Goal: Transaction & Acquisition: Purchase product/service

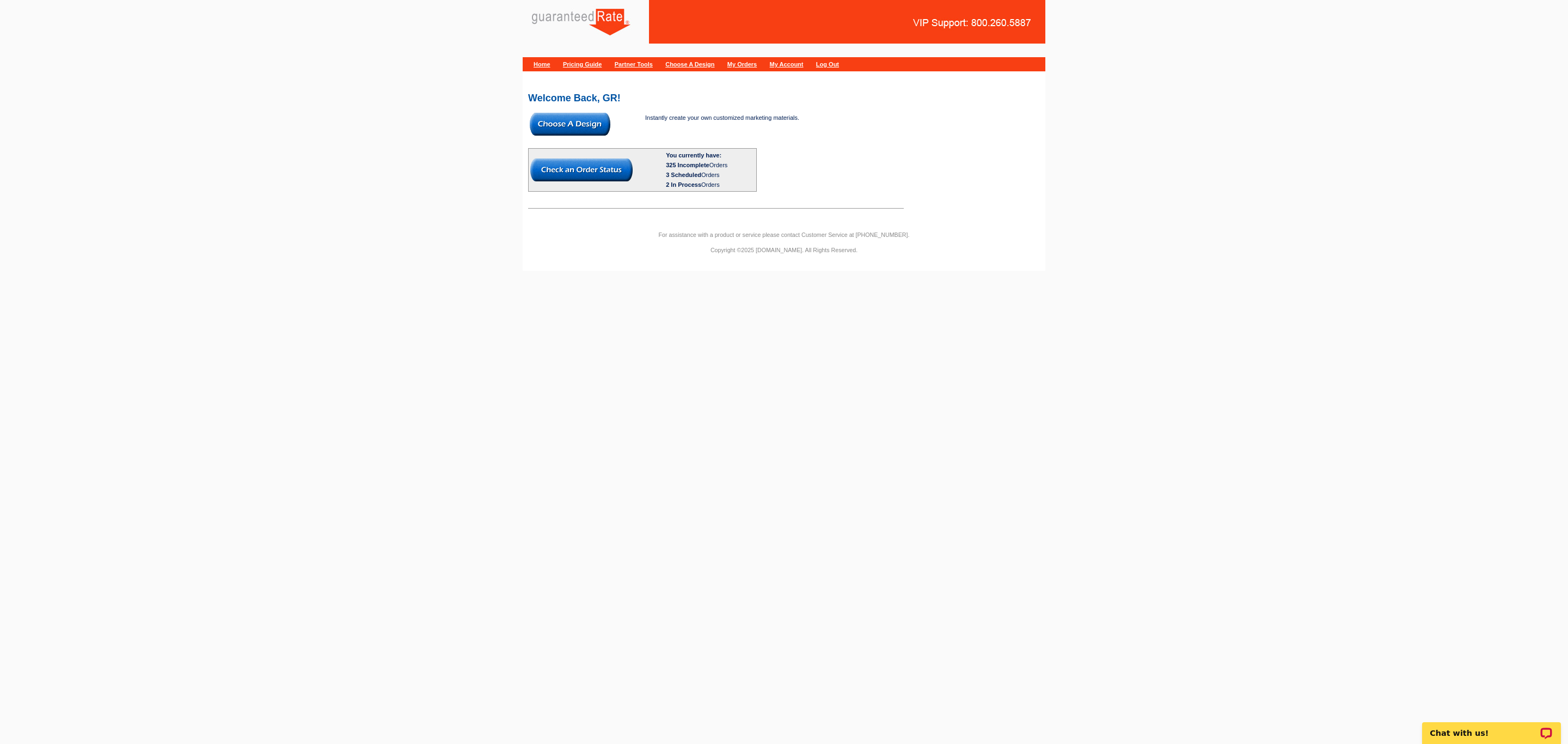
click at [579, 128] on img at bounding box center [570, 124] width 81 height 23
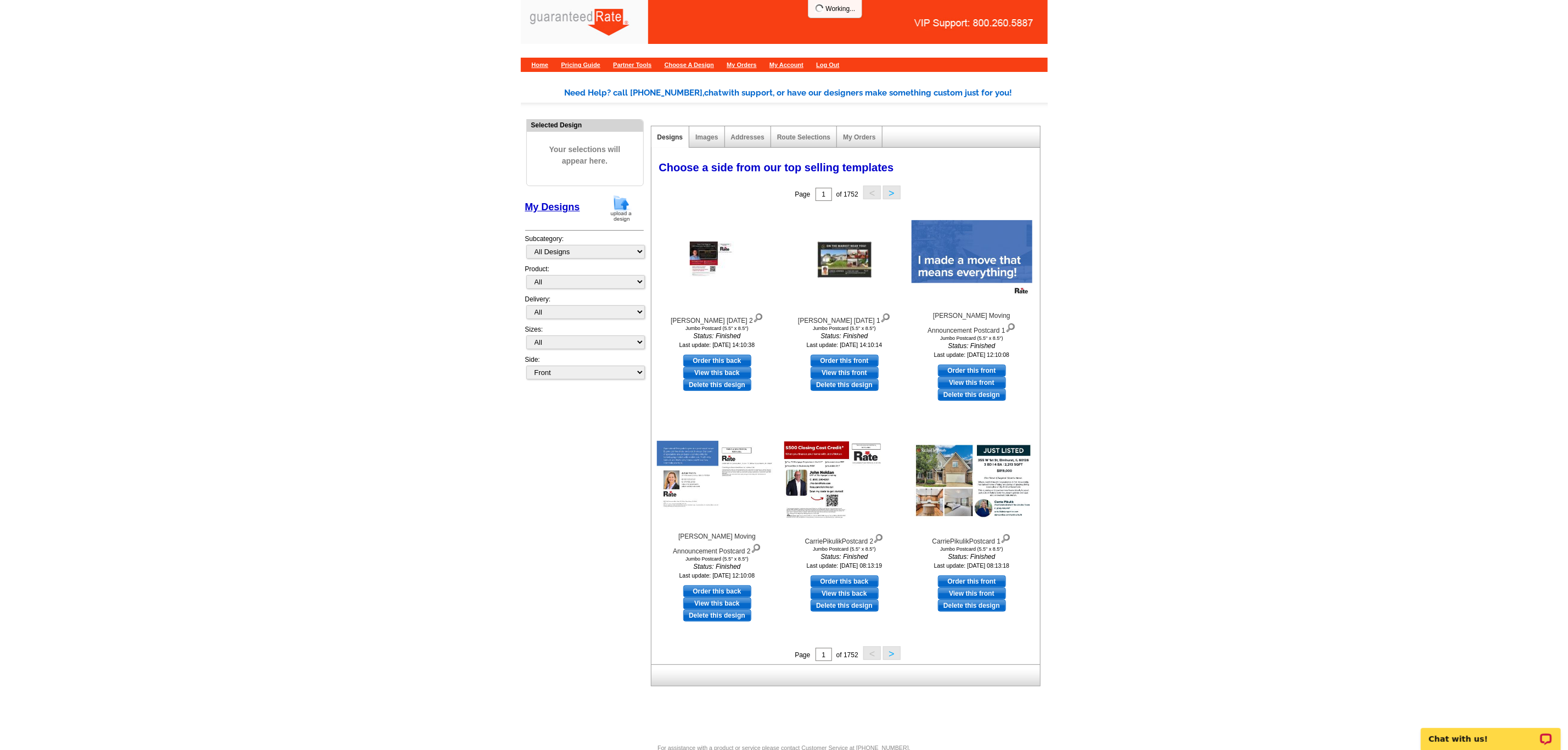
click at [621, 211] on img at bounding box center [621, 208] width 28 height 28
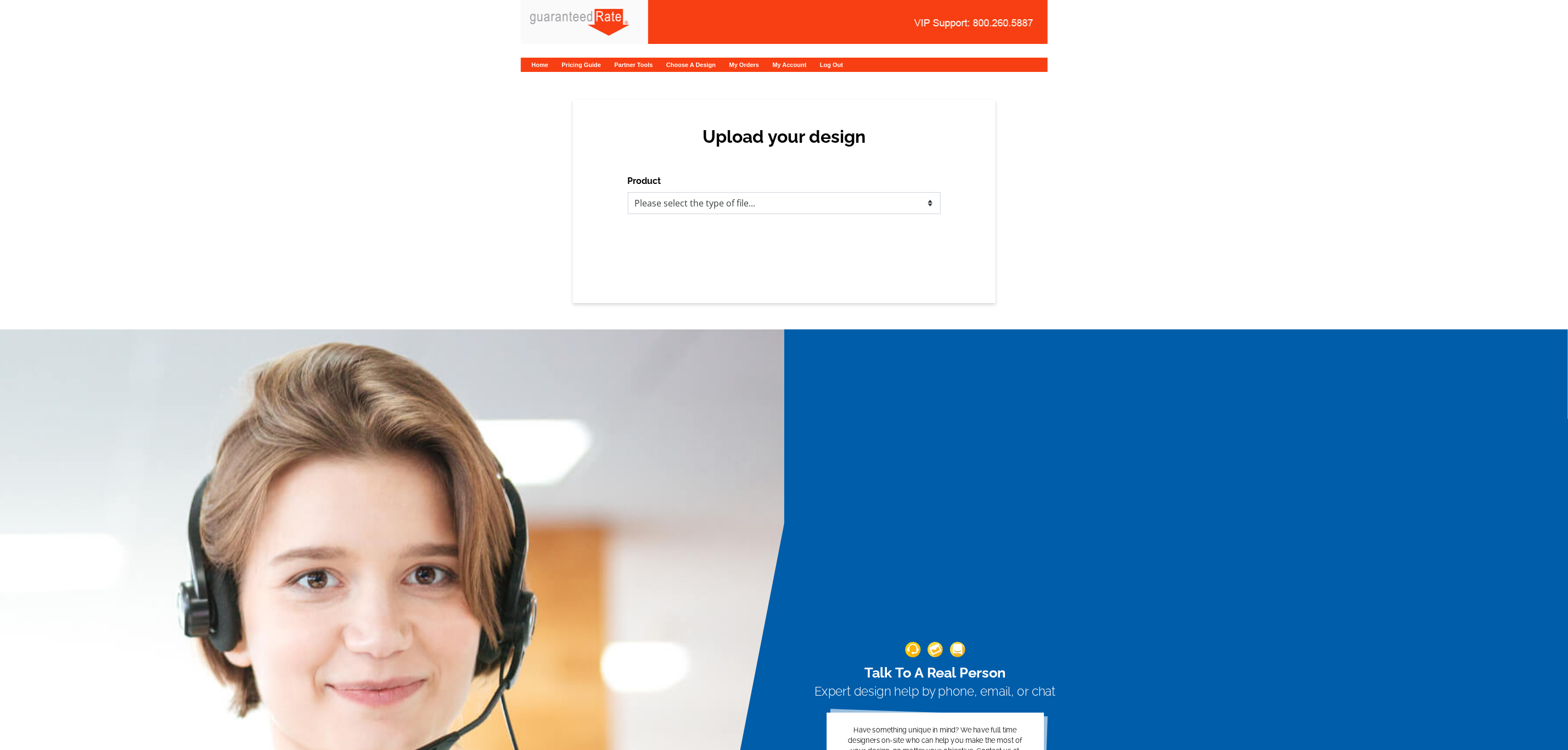
click at [677, 210] on select "Please select the type of file... Postcards Calendars Business Cards Letters an…" at bounding box center [784, 203] width 313 height 22
select select "3"
click at [628, 192] on select "Please select the type of file... Postcards Calendars Business Cards Letters an…" at bounding box center [784, 203] width 313 height 22
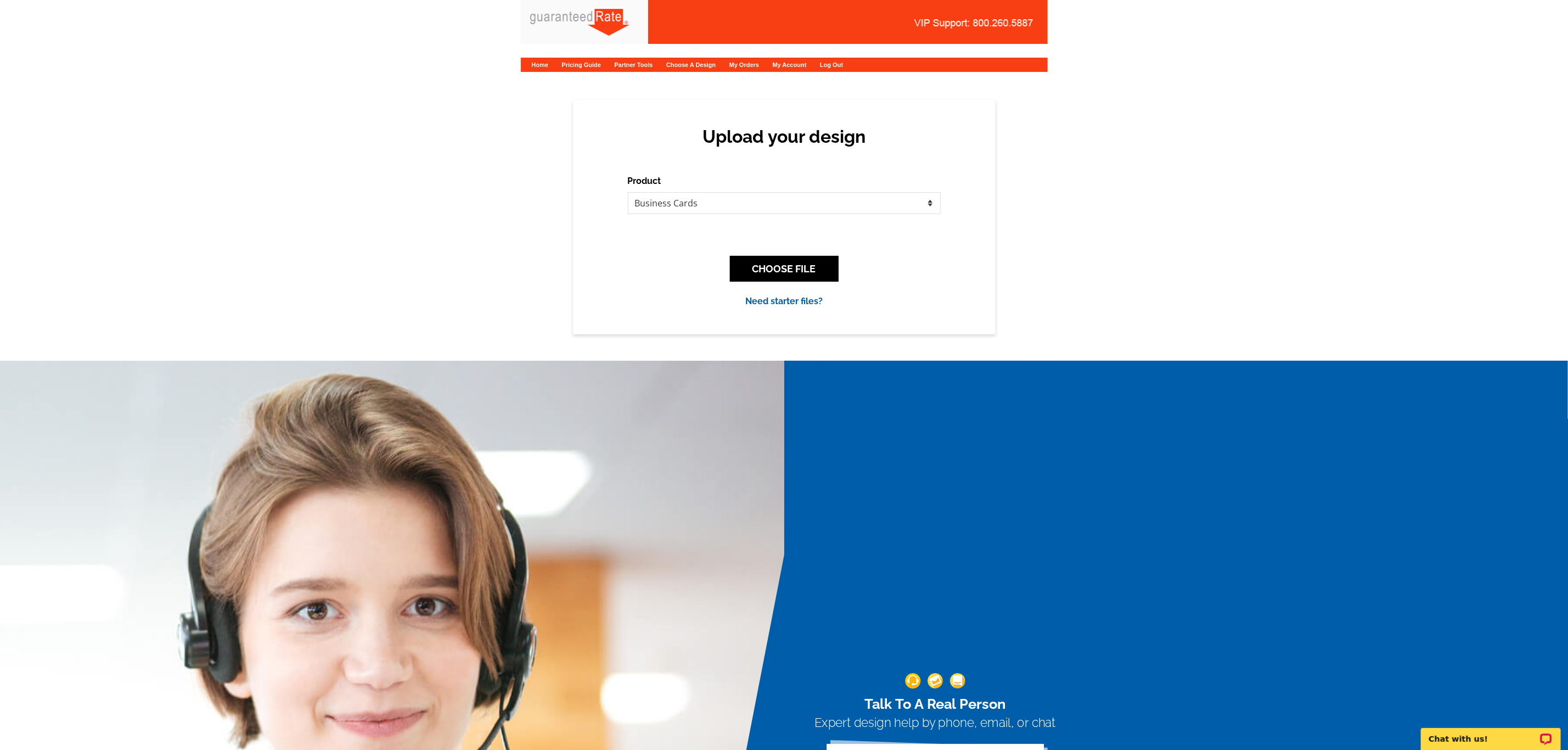
click at [794, 285] on div "CHOOSE FILE" at bounding box center [784, 268] width 313 height 44
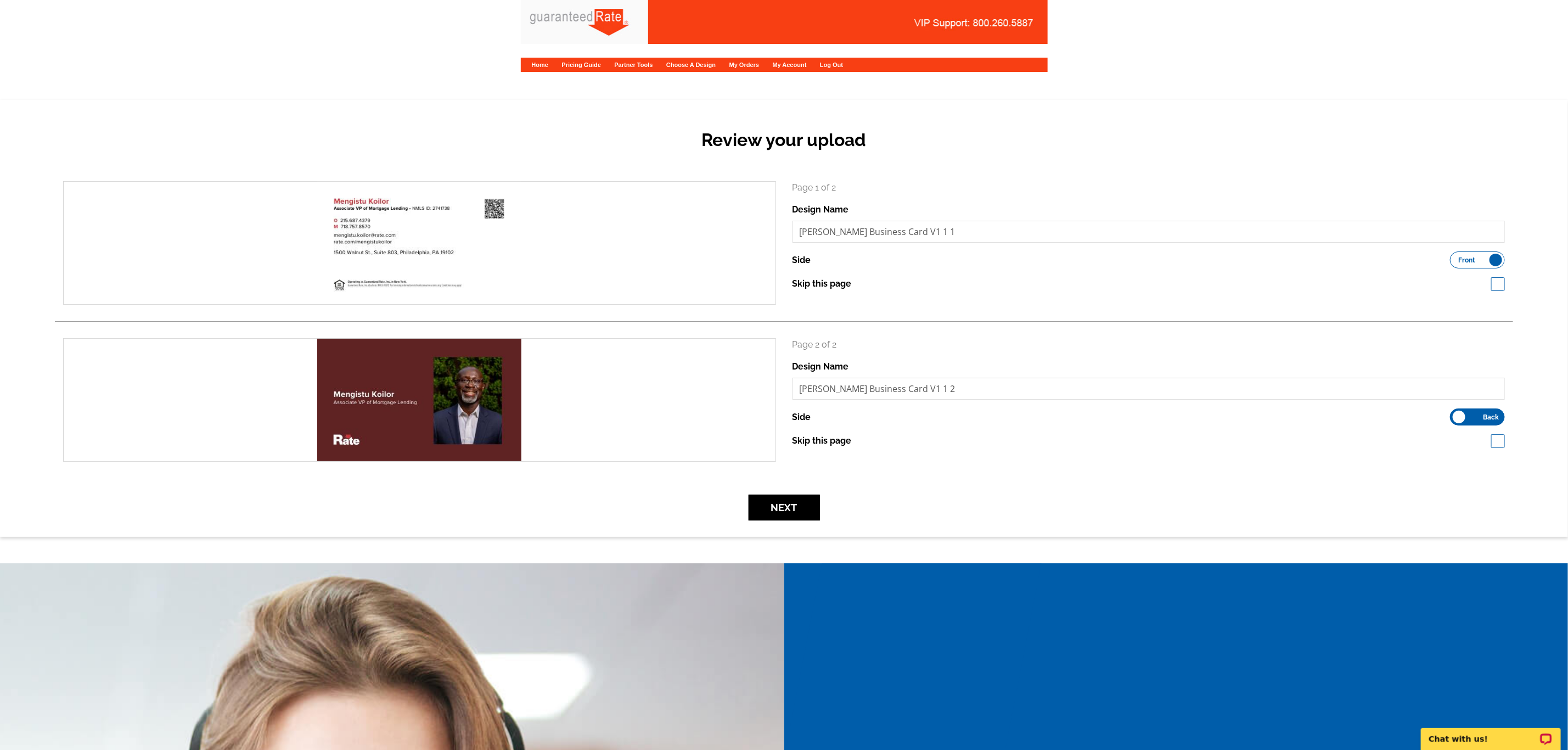
click at [795, 493] on form "search Page 1 of 2 Design Name Mengistu Koilor Business Card V1 1 1 Side Front …" at bounding box center [784, 351] width 1458 height 339
click at [791, 499] on button "Next" at bounding box center [784, 508] width 71 height 26
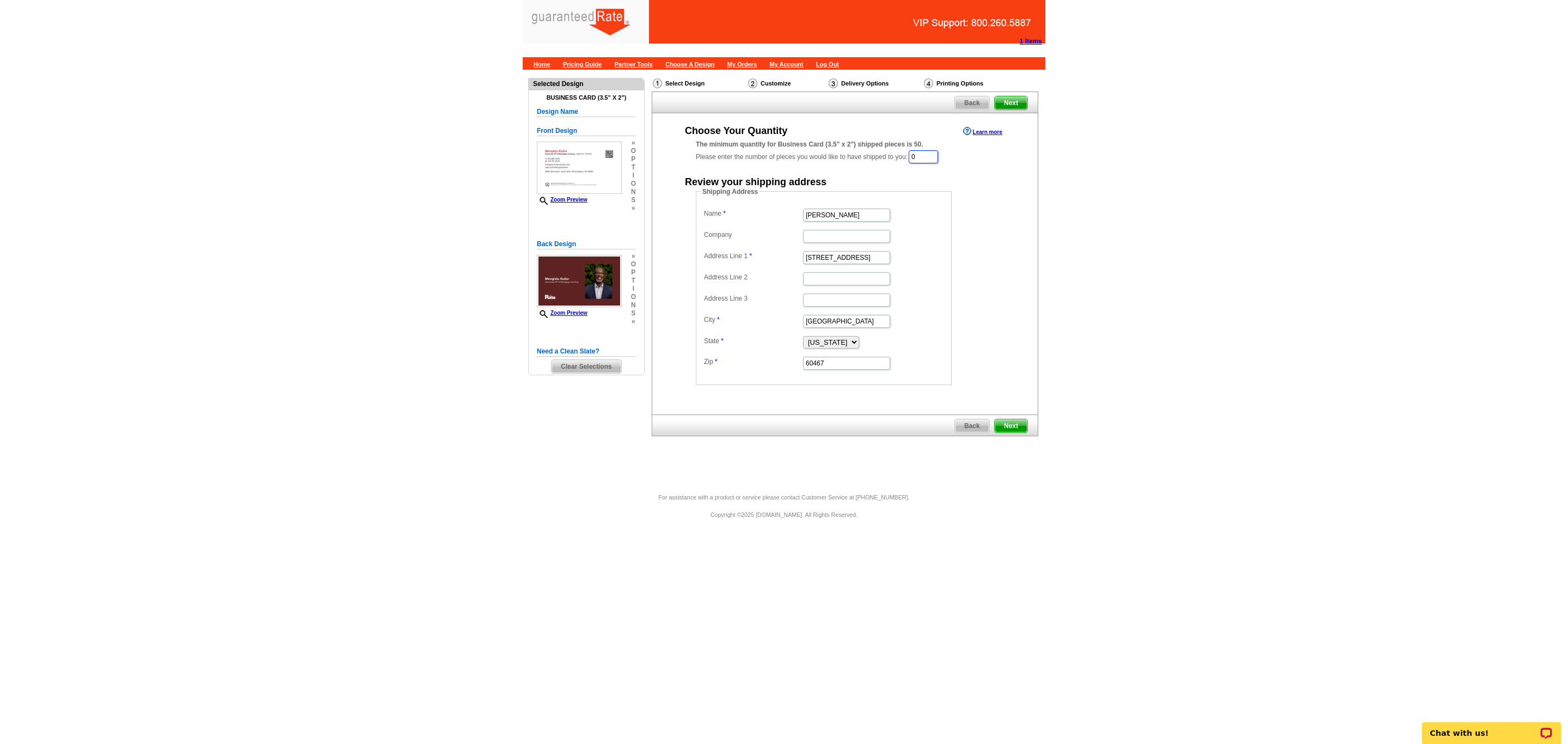
click at [925, 160] on input "0" at bounding box center [923, 157] width 30 height 13
type input "1000"
drag, startPoint x: 861, startPoint y: 219, endPoint x: 492, endPoint y: 139, distance: 377.6
click at [492, 139] on main "Need Help? call 800-260-5887, chat with support, or have our designers make som…" at bounding box center [784, 281] width 1568 height 424
type input "Mengistu"
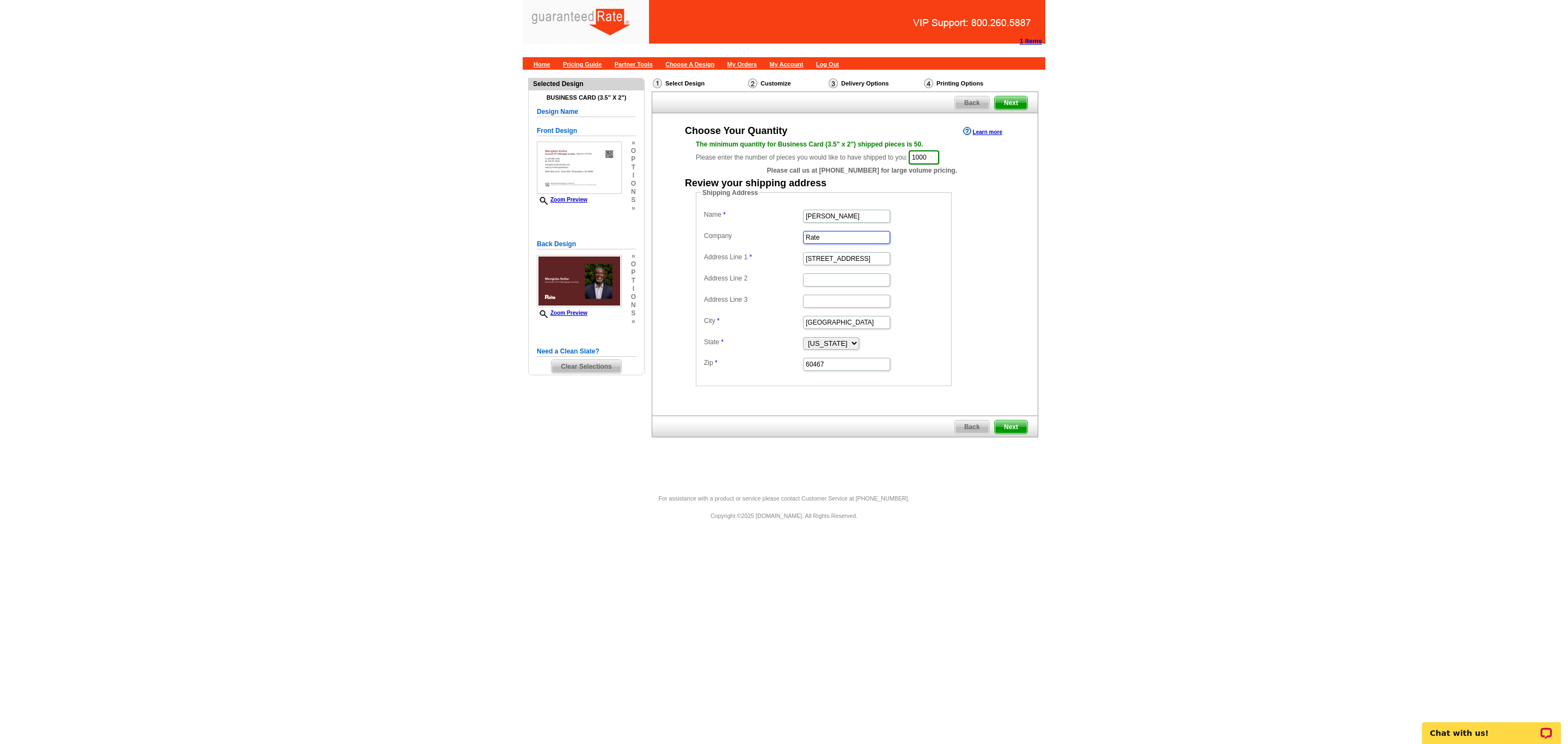
type input "Rate"
click at [846, 222] on input "Mengistu" at bounding box center [846, 216] width 87 height 13
type input "[PERSON_NAME]"
drag, startPoint x: 882, startPoint y: 260, endPoint x: 346, endPoint y: 196, distance: 539.8
click at [346, 196] on main "Need Help? call 800-260-5887, chat with support, or have our designers make som…" at bounding box center [784, 281] width 1568 height 424
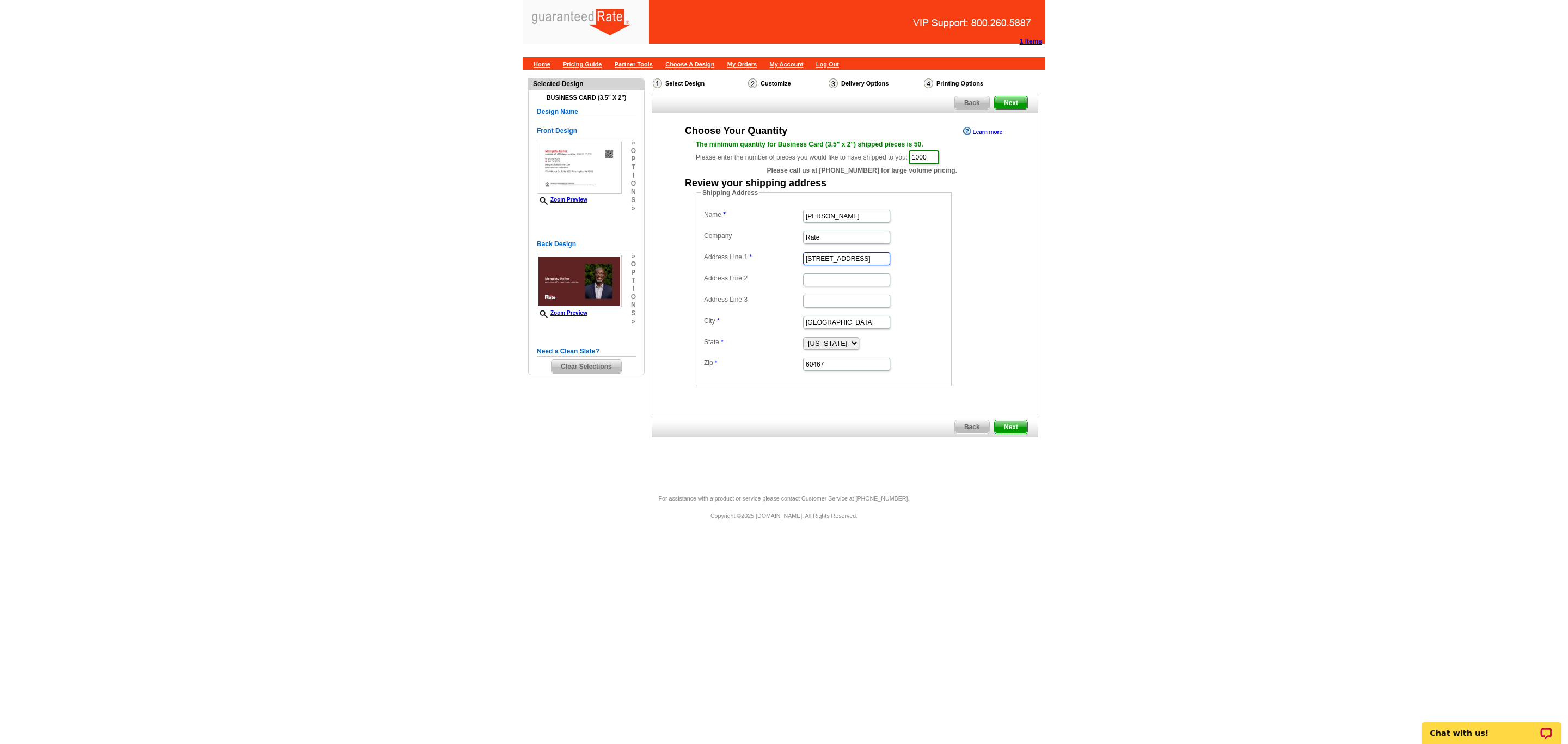
type input "[STREET_ADDRESS]"
click at [838, 273] on dd at bounding box center [824, 278] width 245 height 17
click at [827, 281] on input "Address Line 2" at bounding box center [846, 280] width 87 height 13
type input "Suite 803"
click at [860, 322] on input "Orland Park" at bounding box center [846, 322] width 87 height 13
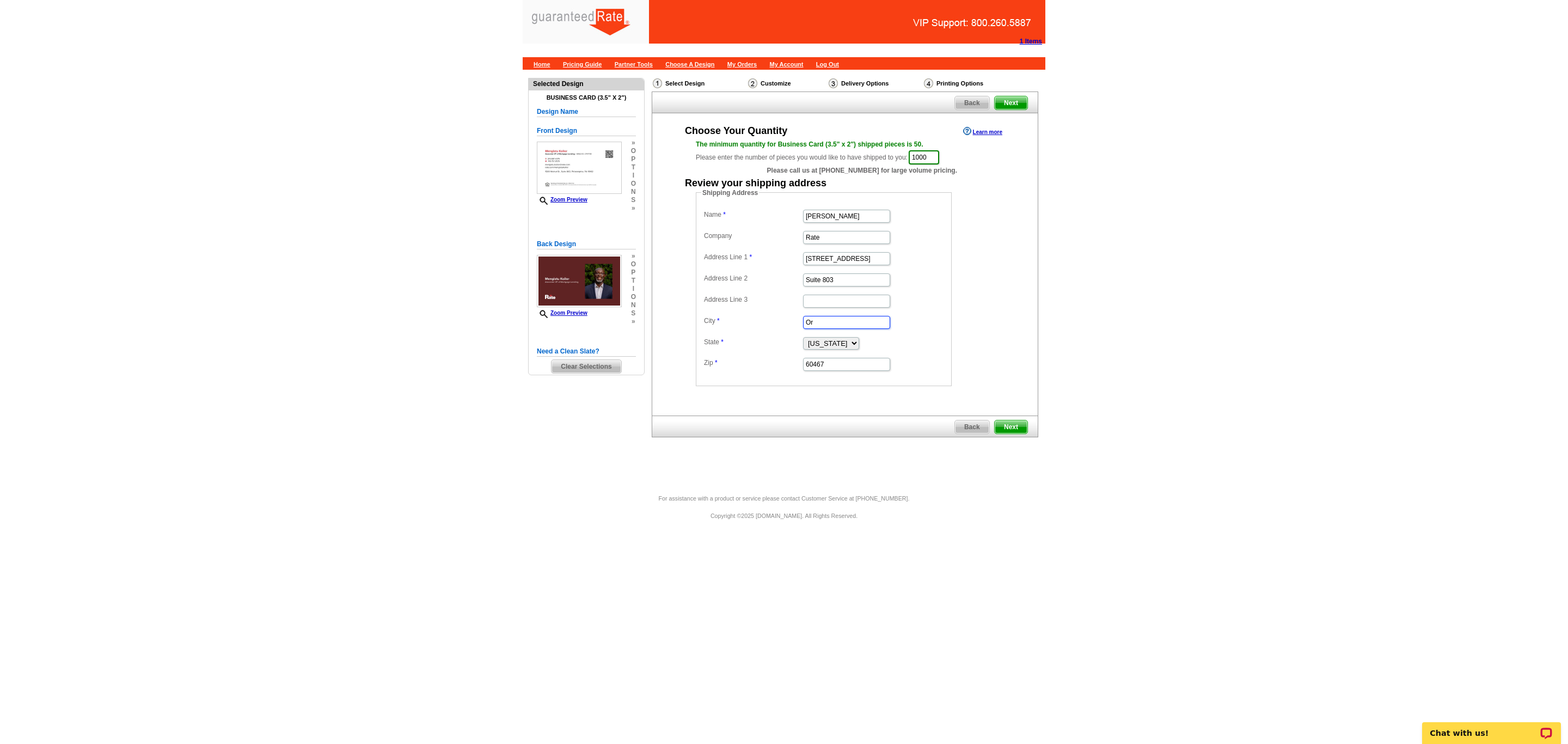
type input "O"
type input "p"
type input "Philadelphia"
click at [848, 337] on dd "Alabama Alaska Arizona Arkansas California Colorado Connecticut District of Col…" at bounding box center [824, 342] width 245 height 17
click at [840, 342] on select "Alabama Alaska Arizona Arkansas California Colorado Connecticut District of Col…" at bounding box center [831, 342] width 56 height 12
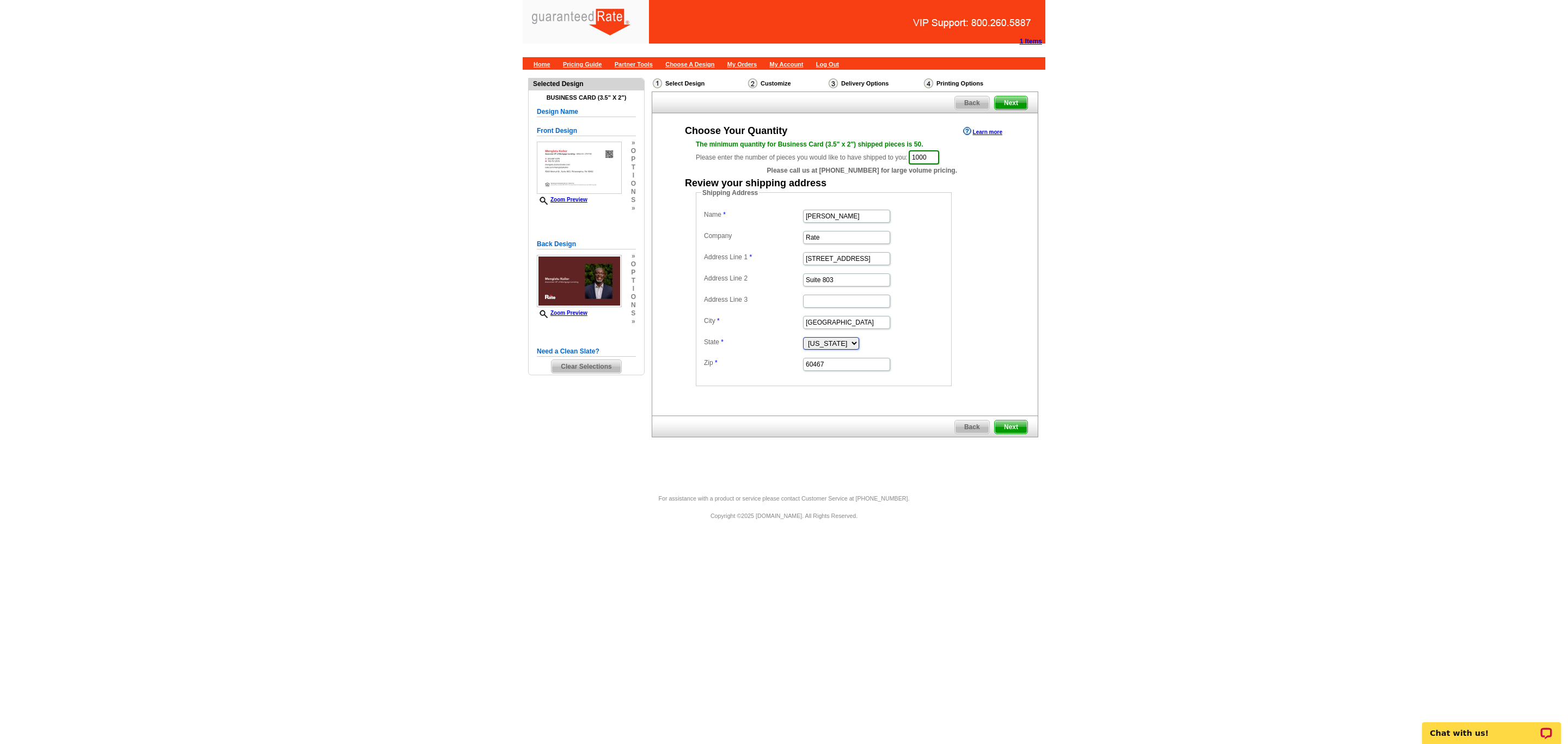
select select "PA"
click at [803, 340] on select "Alabama Alaska Arizona Arkansas California Colorado Connecticut District of Col…" at bounding box center [831, 342] width 56 height 12
drag, startPoint x: 831, startPoint y: 369, endPoint x: 757, endPoint y: 384, distance: 75.5
click at [757, 384] on fieldset "Shipping Address Name Mengistu Kolior Company Rate Address Line 1 1500 Walnut S…" at bounding box center [824, 286] width 256 height 198
type input "19102"
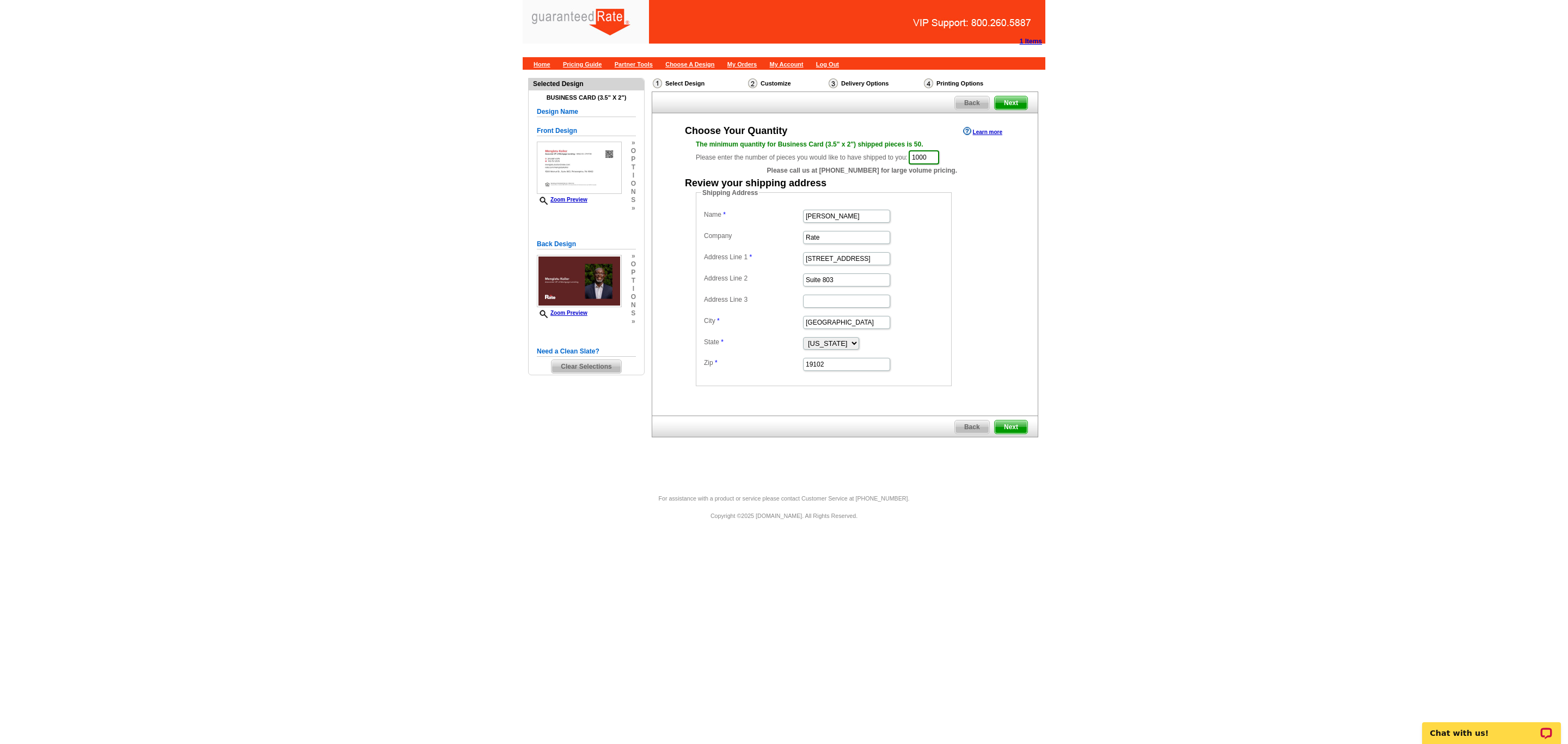
click at [757, 384] on fieldset "Shipping Address Name Mengistu Kolior Company Rate Address Line 1 1500 Walnut S…" at bounding box center [824, 286] width 256 height 198
click at [1006, 426] on span "Next" at bounding box center [1010, 427] width 32 height 13
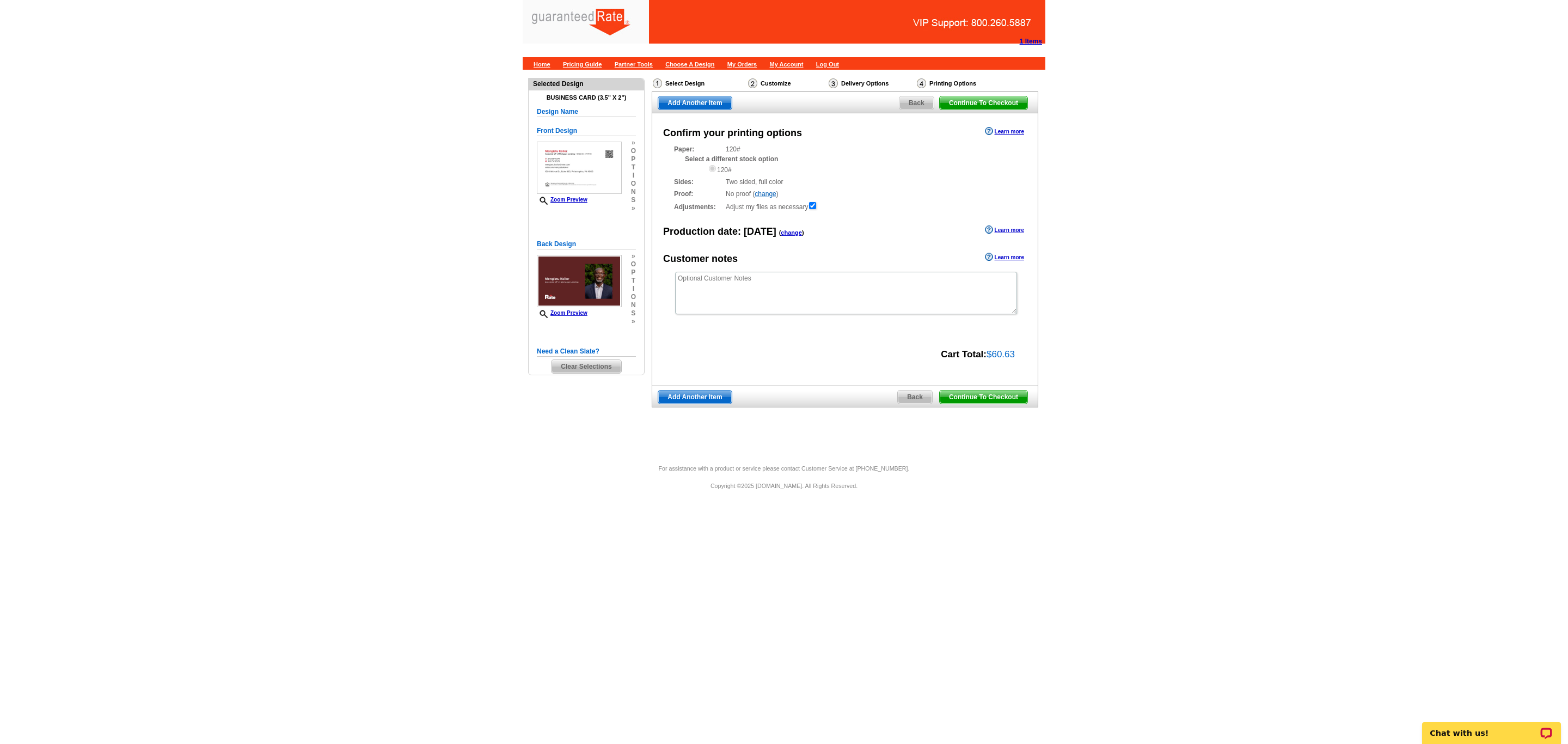
click at [989, 396] on span "Continue To Checkout" at bounding box center [984, 396] width 88 height 13
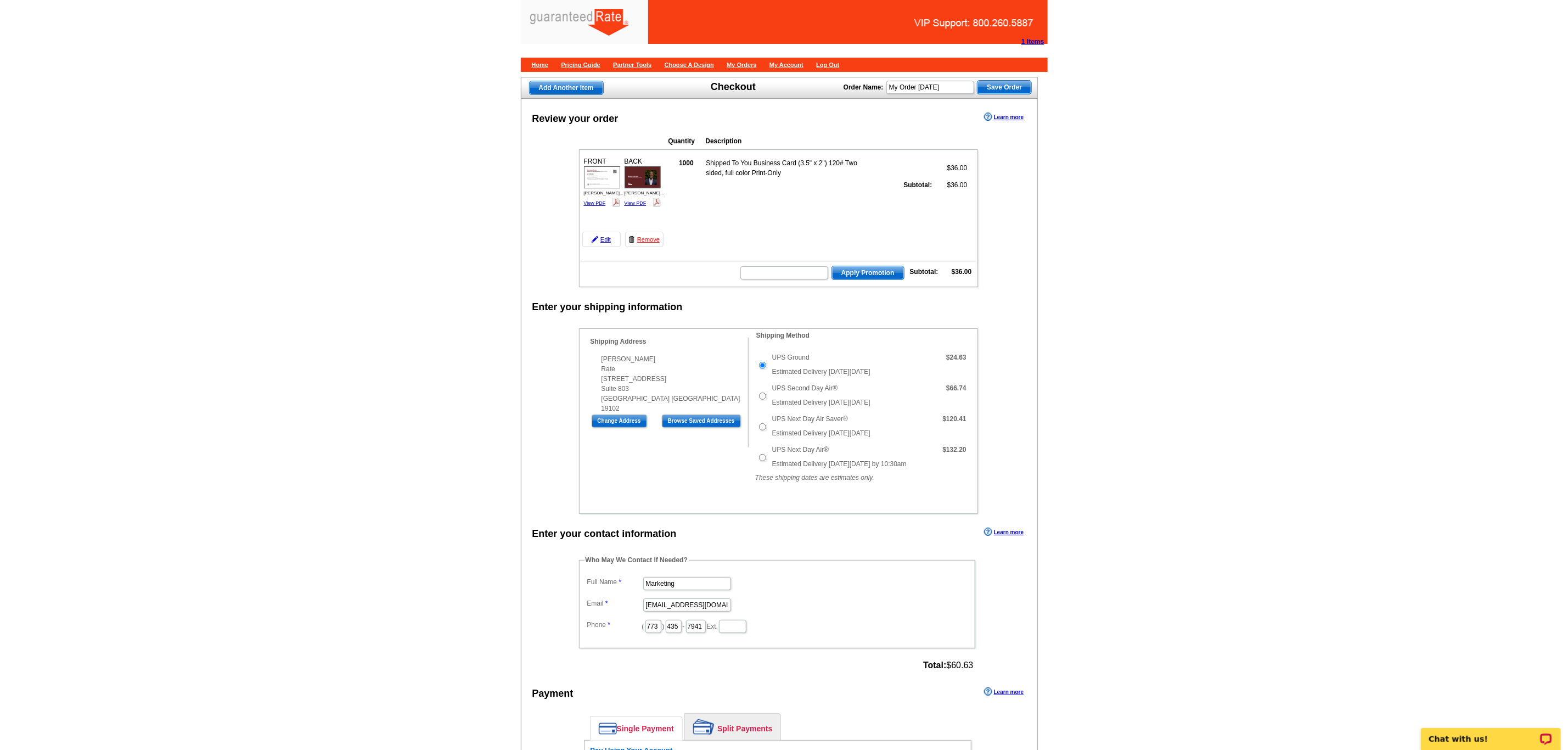
click at [682, 436] on div "Shipping Information Name Mengistu Kolior Company Rate Address Line 1 1500 Waln…" at bounding box center [664, 392] width 169 height 110
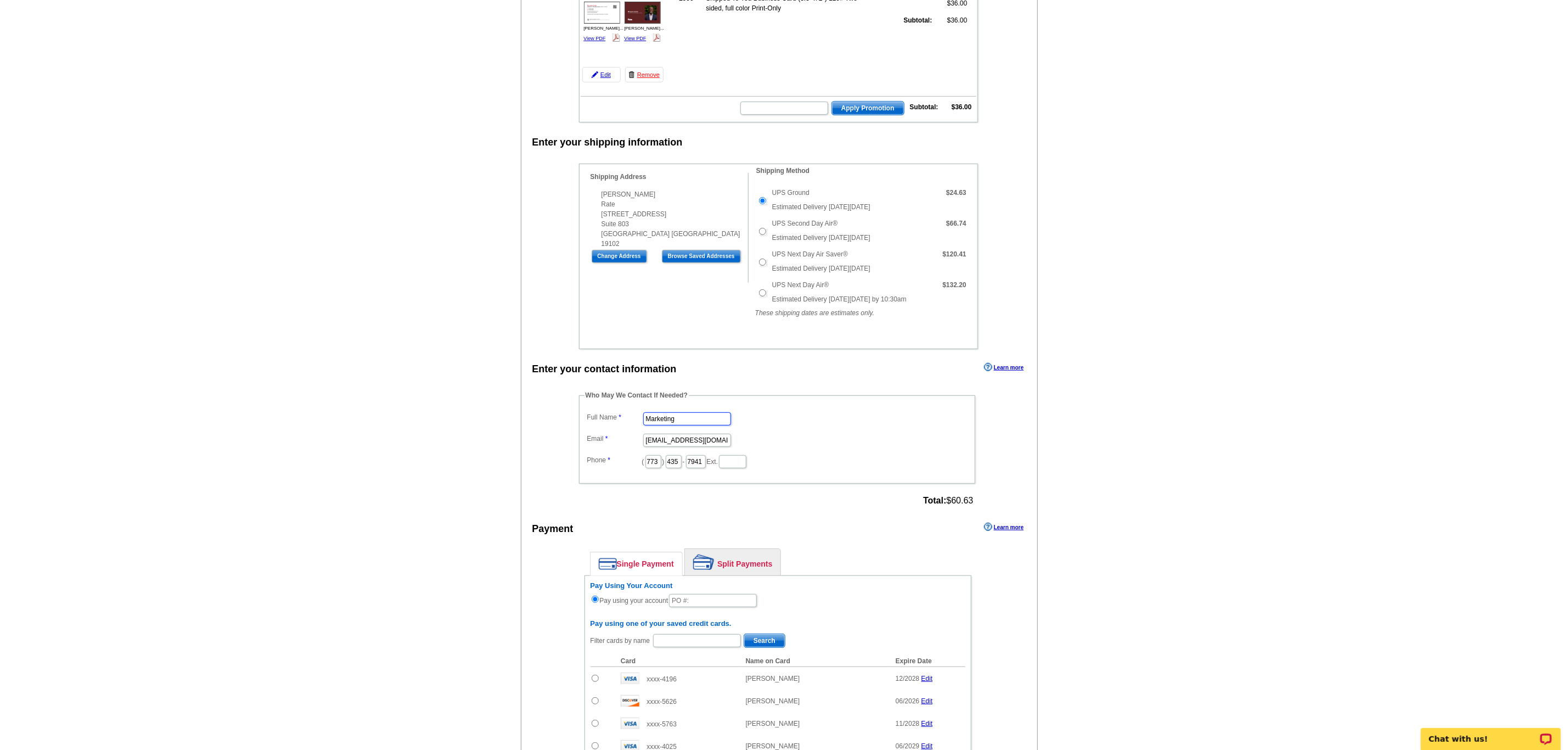
click at [683, 425] on input "Marketing" at bounding box center [687, 419] width 88 height 13
drag, startPoint x: 687, startPoint y: 435, endPoint x: 482, endPoint y: 426, distance: 205.2
click at [482, 426] on main "Add Another Item Checkout Order Name: My Order 2025-09-15 Save Order Review you…" at bounding box center [784, 488] width 1568 height 1166
type input "[PERSON_NAME]"
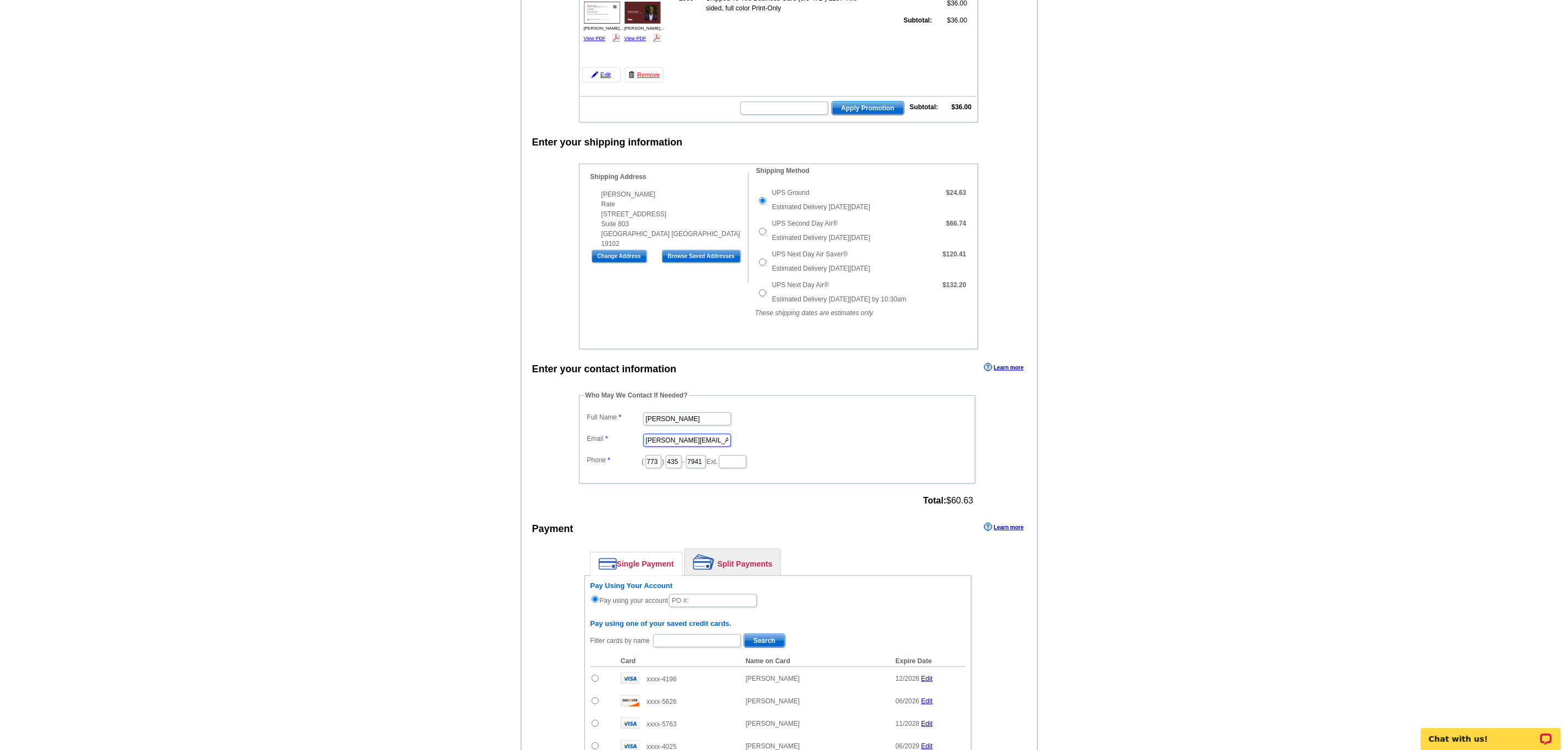
type input "[PERSON_NAME][EMAIL_ADDRESS][PERSON_NAME][DOMAIN_NAME]"
drag, startPoint x: 669, startPoint y: 479, endPoint x: 587, endPoint y: 495, distance: 83.5
click at [587, 484] on fieldset "Who May We Contact If Needed? Full Name Daniel Zorn Email daniel.zorn@rate.com …" at bounding box center [777, 437] width 396 height 94
type input "312"
type input "509"
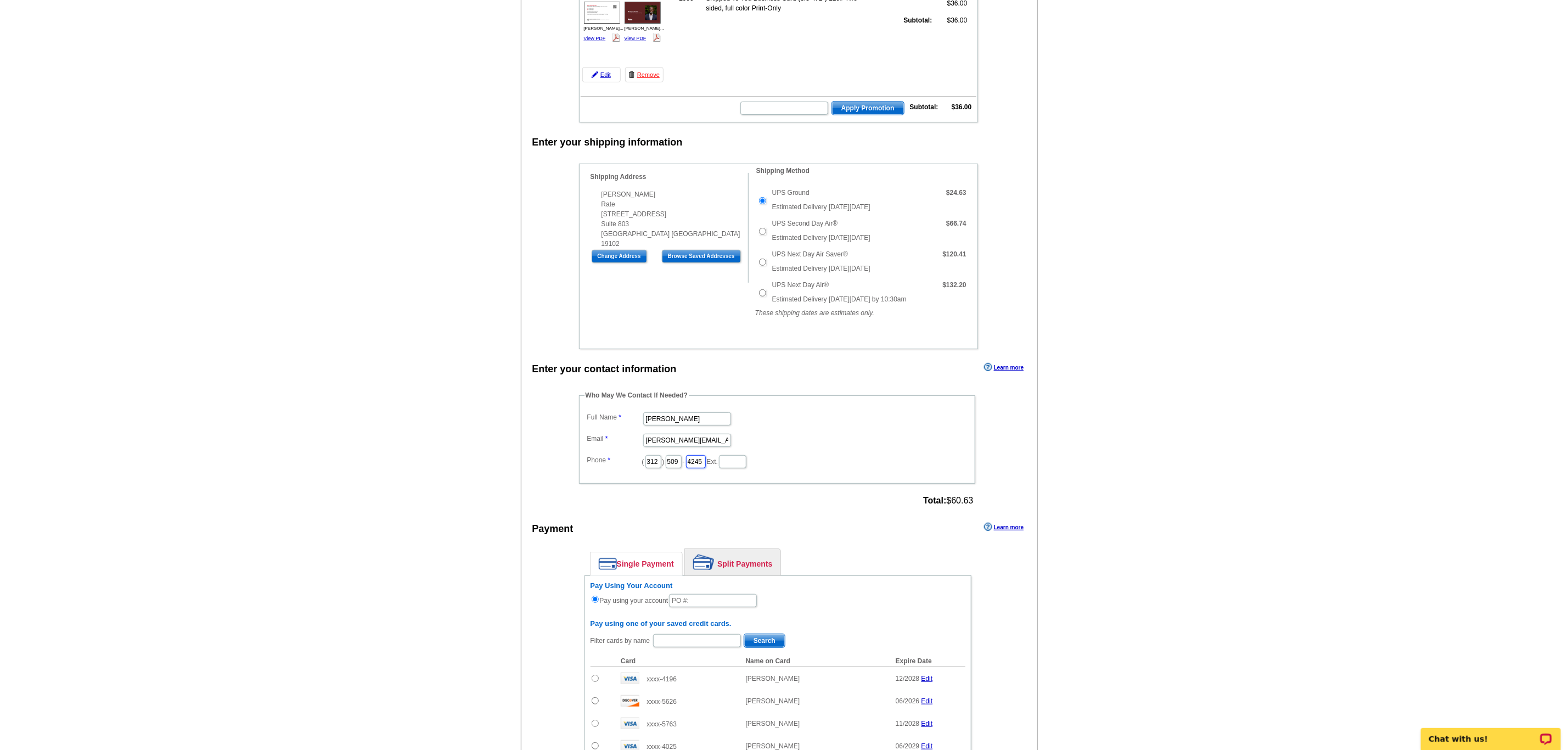
type input "4245"
click at [587, 484] on fieldset "Who May We Contact If Needed? Full Name Daniel Zorn Email daniel.zorn@rate.com …" at bounding box center [777, 437] width 396 height 94
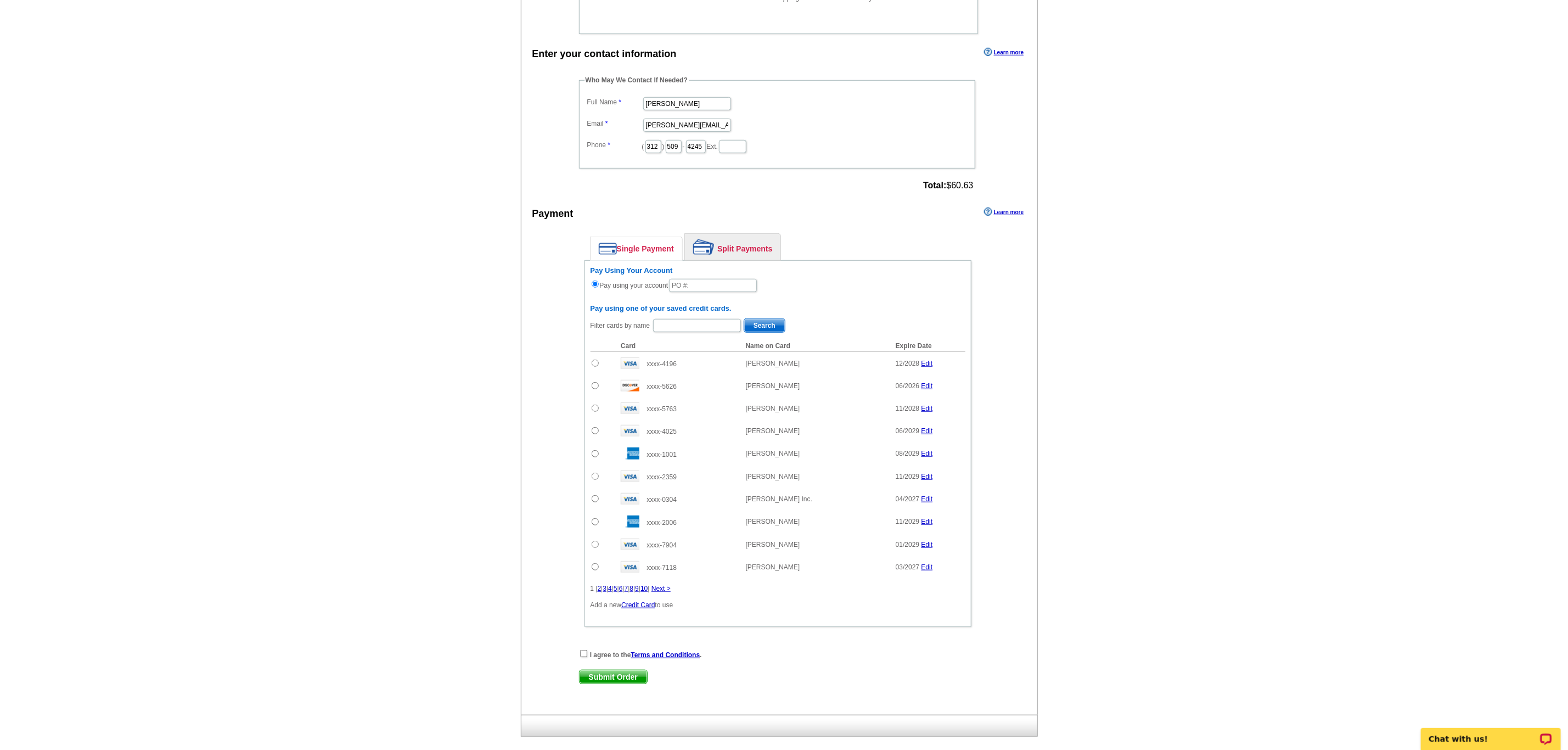
scroll to position [481, 0]
click at [706, 291] on input "text" at bounding box center [712, 284] width 88 height 13
type input "0"
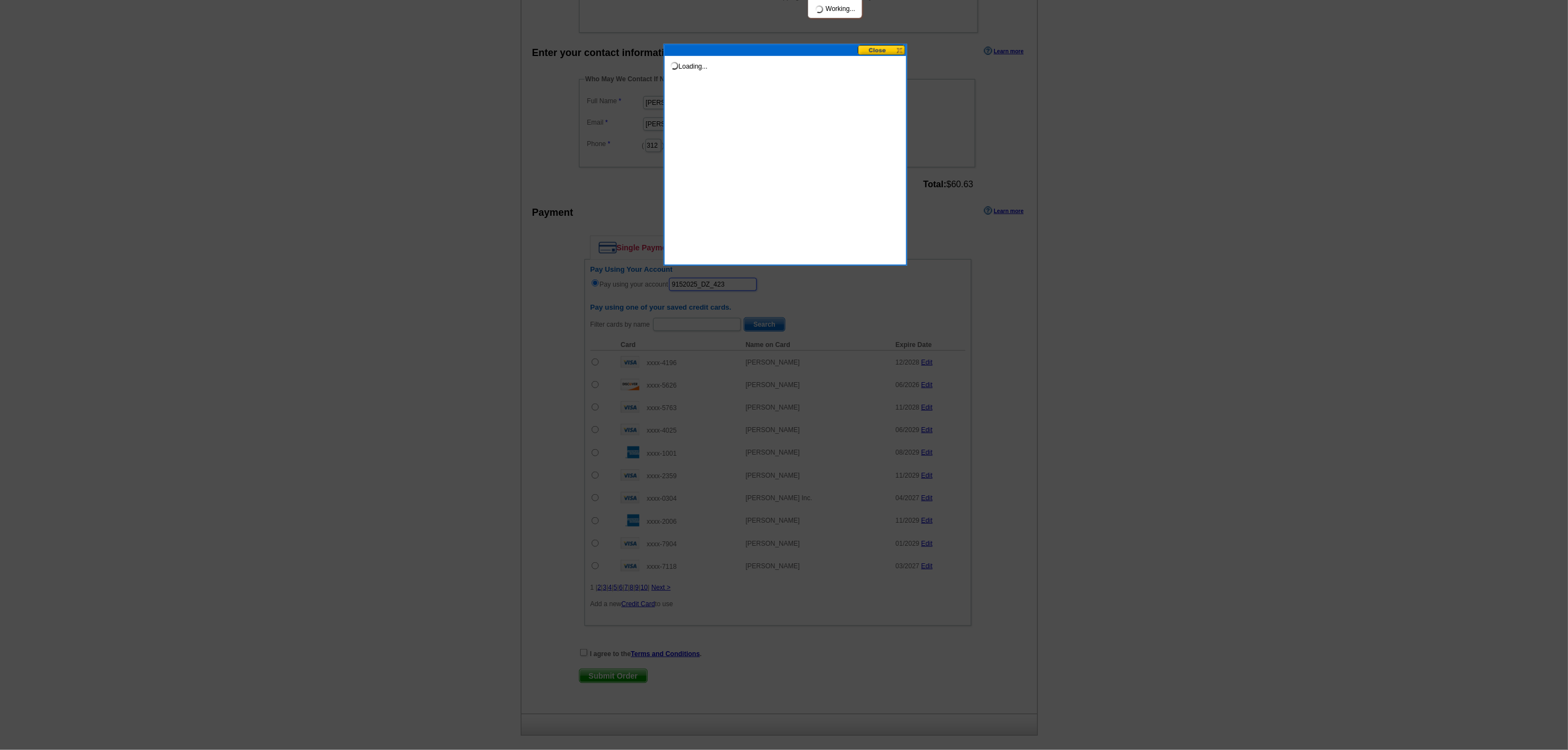
type input "9152025_DZ_423"
click at [1092, 315] on div at bounding box center [784, 134] width 1568 height 1230
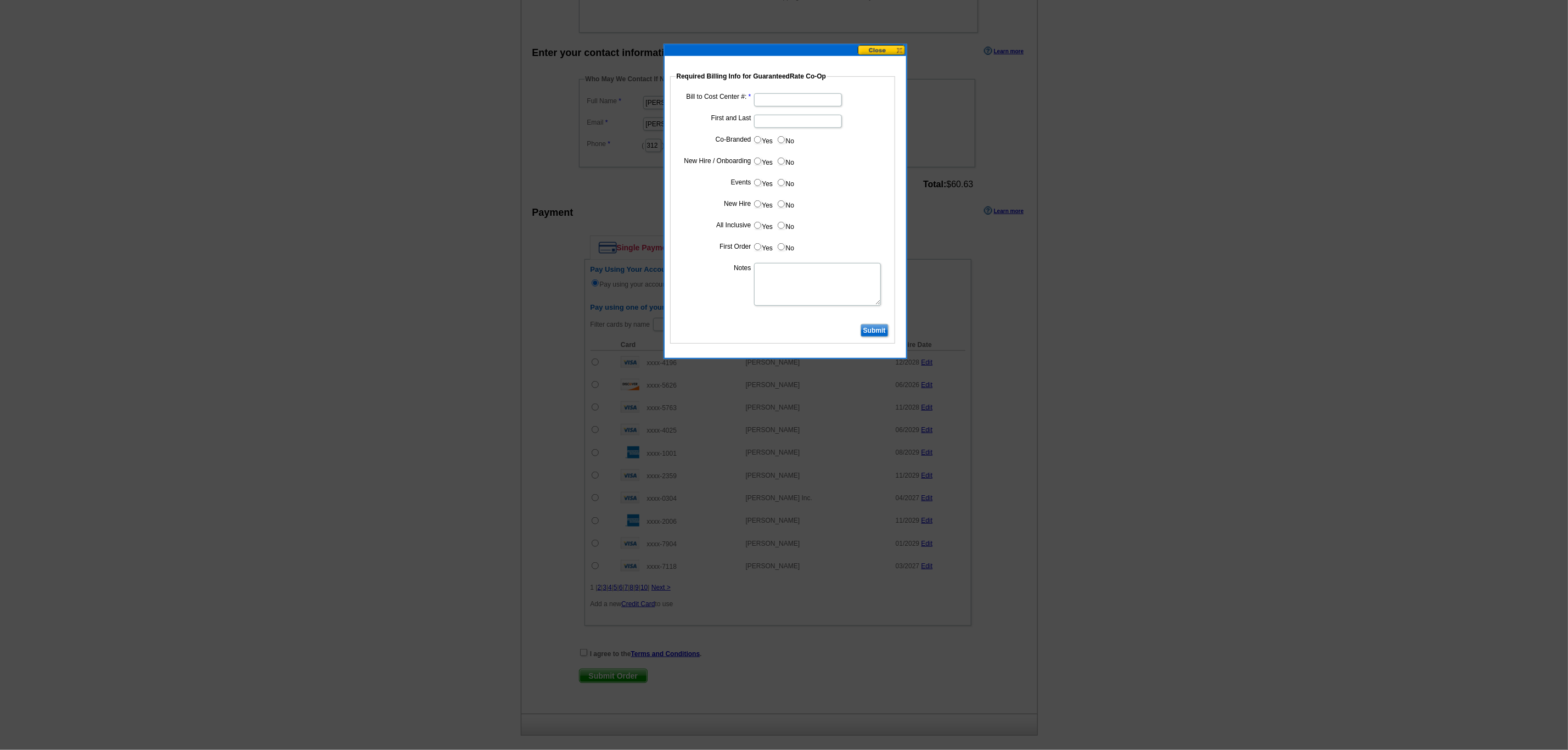
click at [781, 97] on input "Bill to Cost Center #:" at bounding box center [798, 100] width 88 height 13
type input "1241"
click at [782, 122] on input "First and Last" at bounding box center [798, 121] width 88 height 13
type input "Mengistu Koilor"
click at [777, 141] on input "No" at bounding box center [781, 140] width 7 height 7
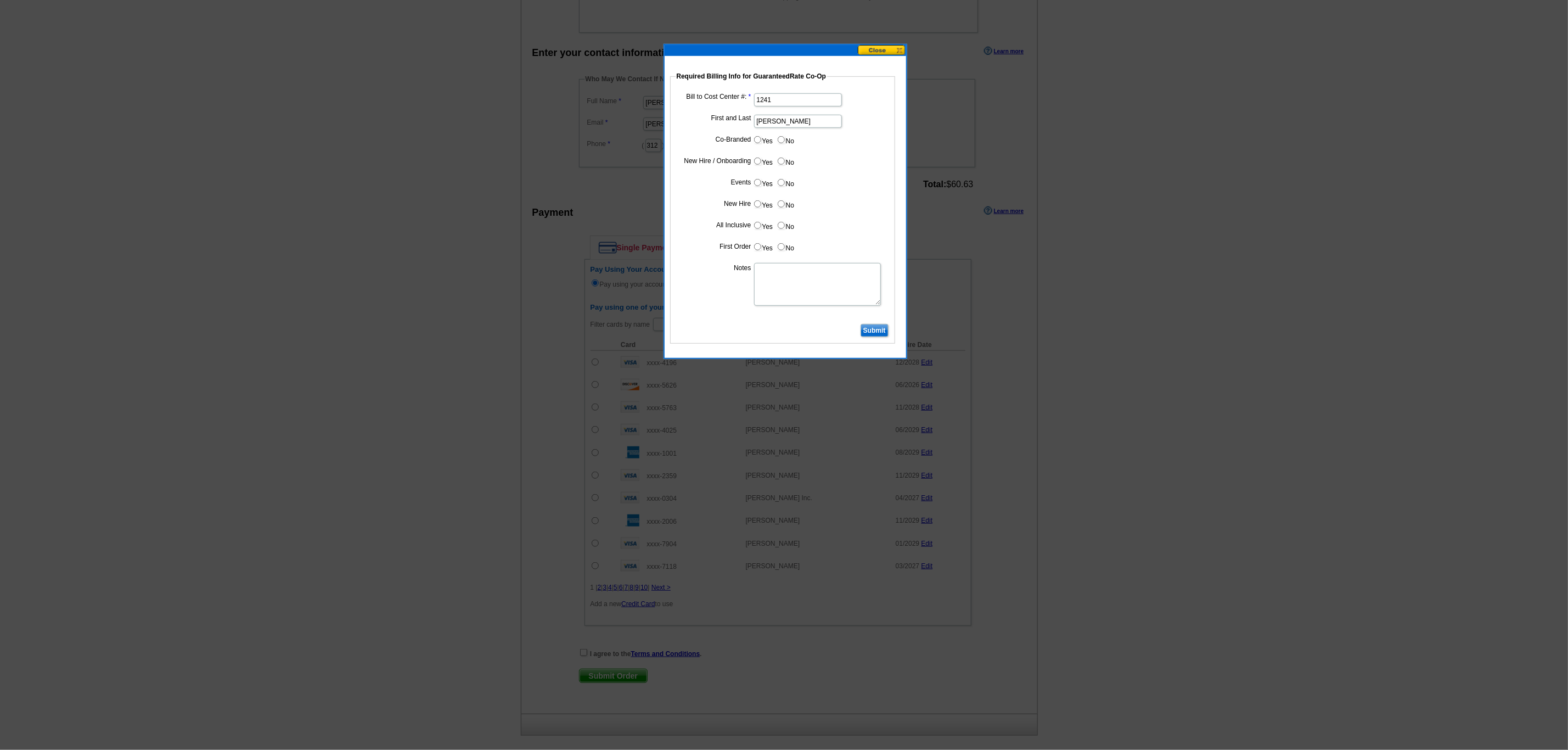
radio input "true"
click at [756, 160] on input "Yes" at bounding box center [758, 161] width 7 height 7
radio input "true"
click at [780, 184] on input "No" at bounding box center [781, 183] width 7 height 7
radio input "true"
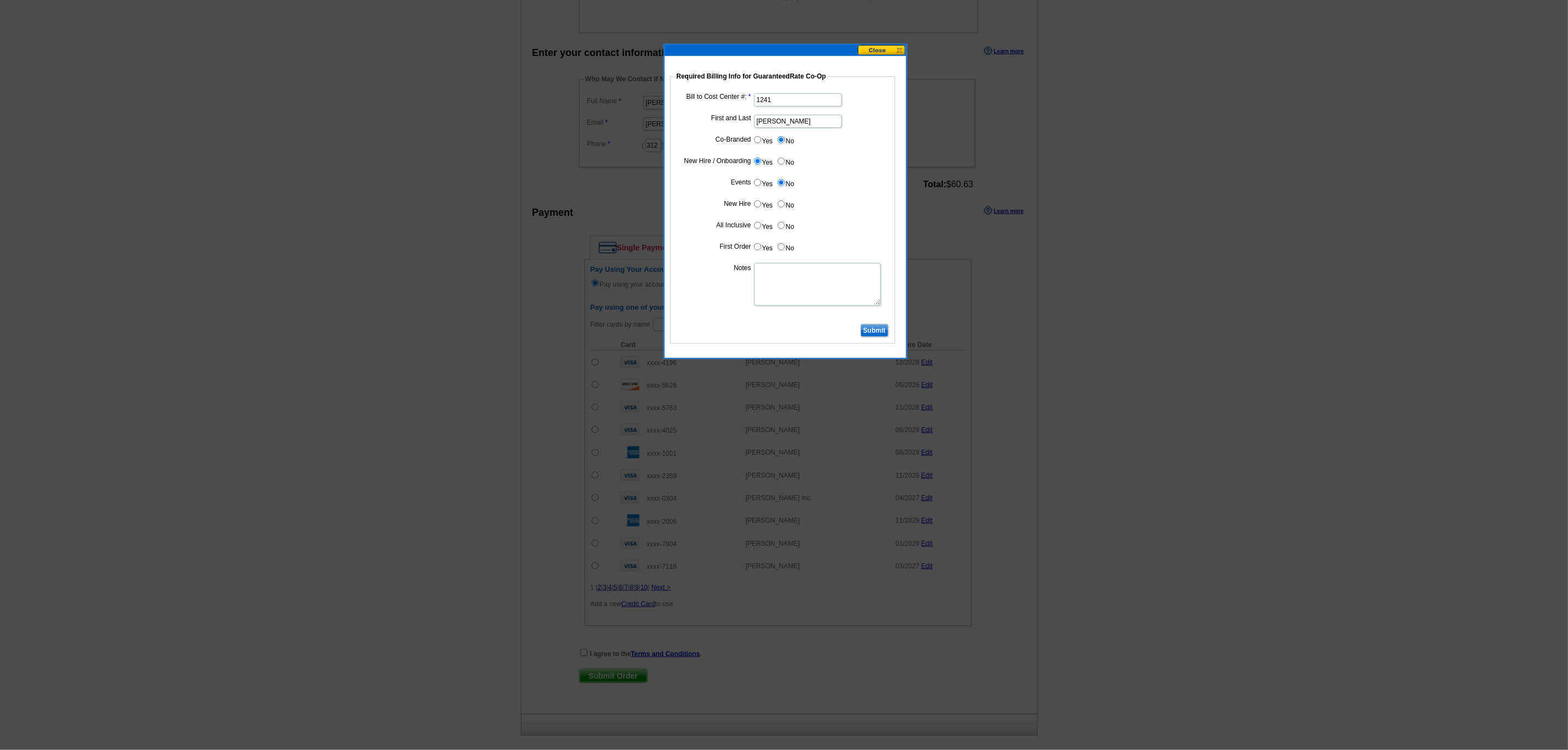
click at [757, 203] on input "Yes" at bounding box center [758, 204] width 7 height 7
radio input "true"
click at [757, 229] on input "Yes" at bounding box center [758, 226] width 7 height 7
radio input "true"
click at [761, 252] on label "Yes" at bounding box center [763, 246] width 20 height 12
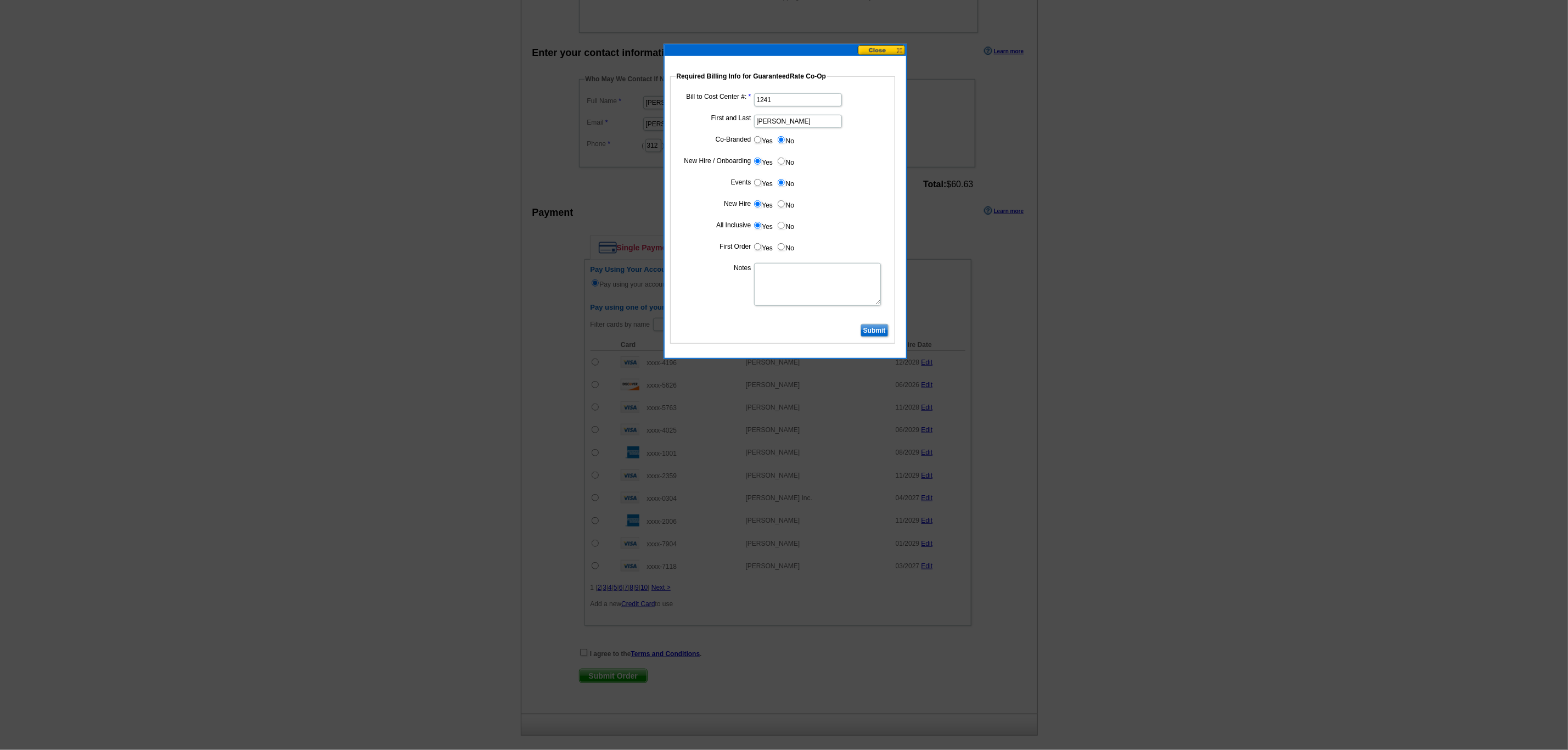
click at [761, 250] on input "Yes" at bounding box center [758, 247] width 7 height 7
radio input "true"
click at [770, 282] on textarea "Notes" at bounding box center [817, 284] width 127 height 43
type textarea "CC: 1241. First business card order. Bill to branch."
click at [782, 321] on dt at bounding box center [782, 316] width 214 height 10
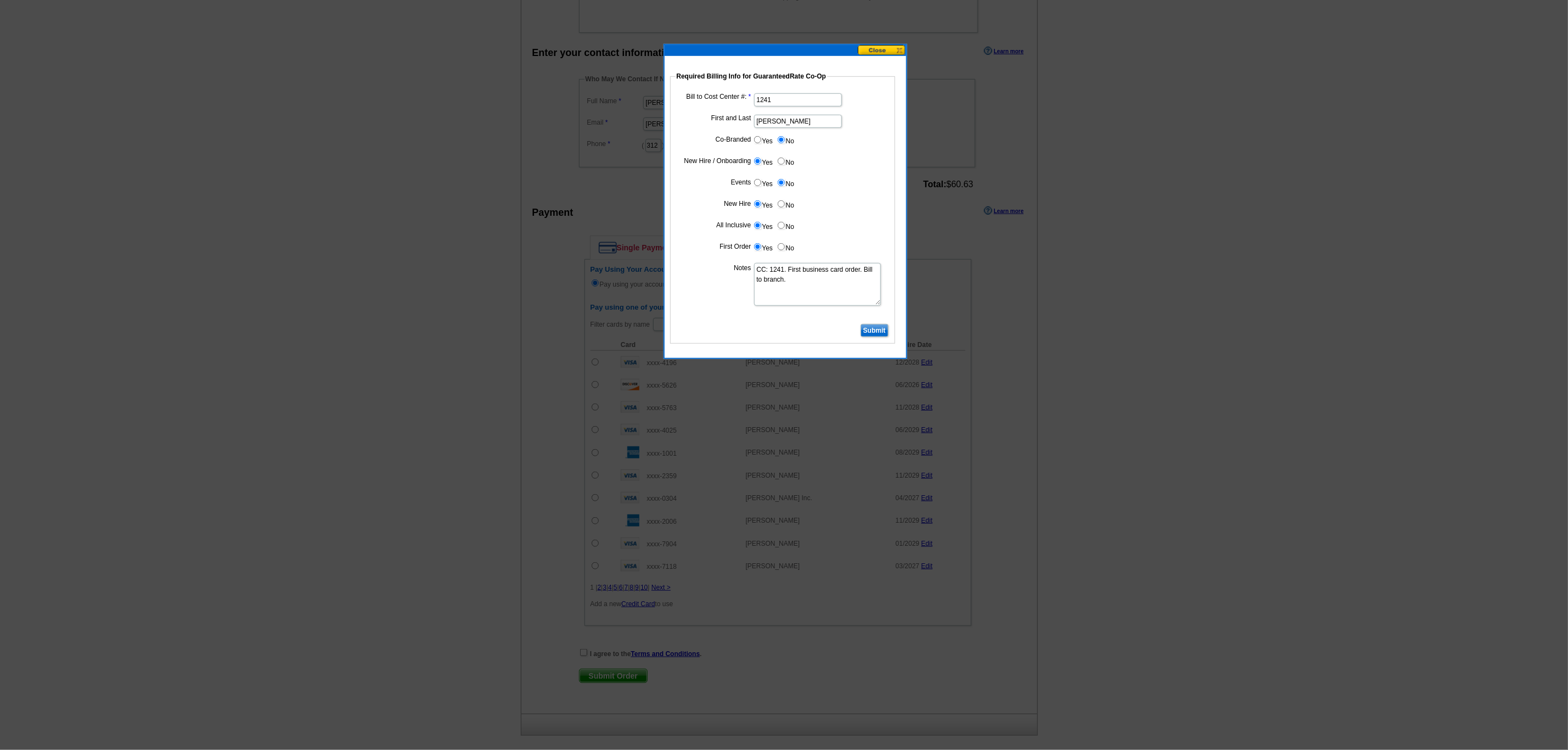
click at [885, 333] on input "Submit" at bounding box center [874, 330] width 28 height 13
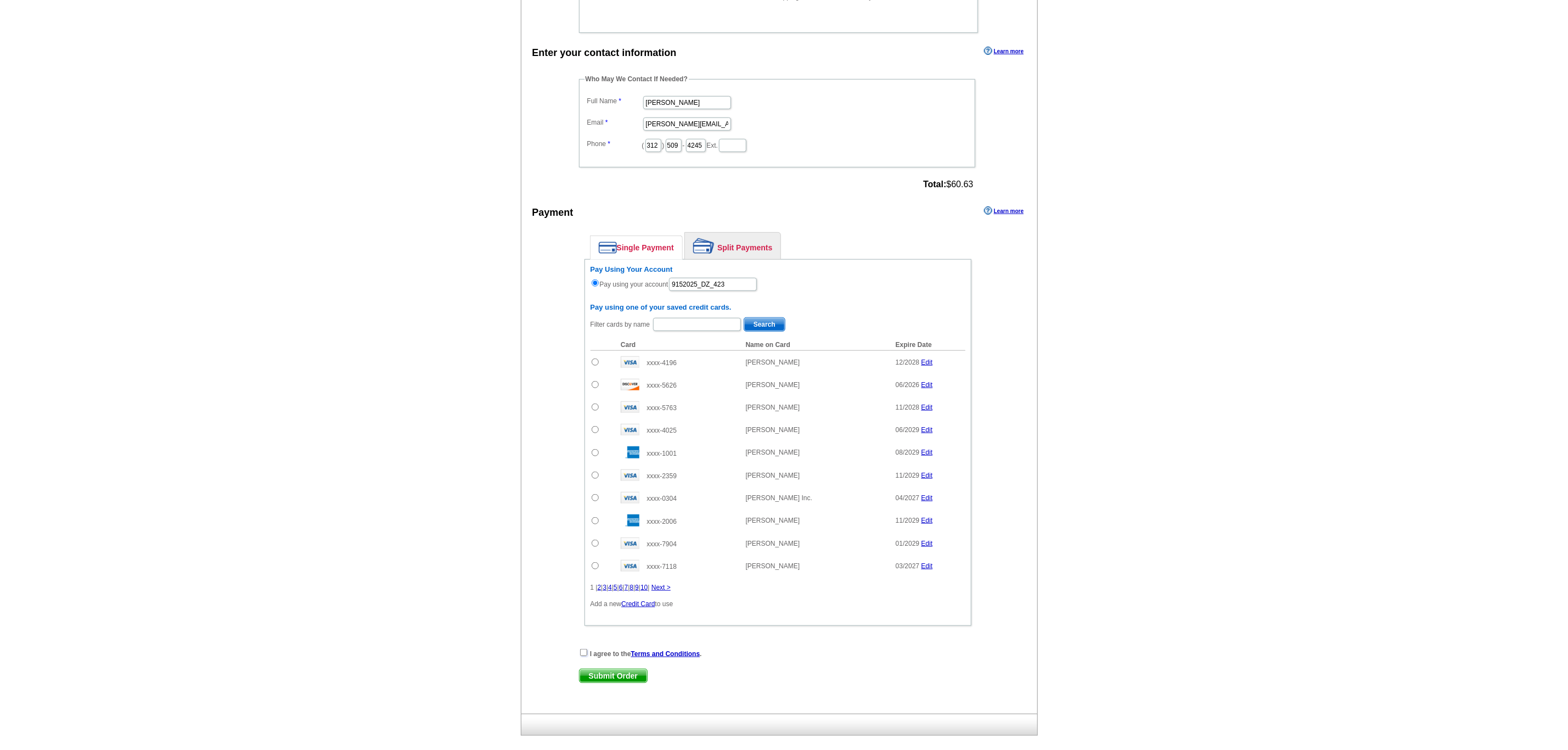
click at [582, 656] on input "checkbox" at bounding box center [584, 652] width 7 height 7
checkbox input "true"
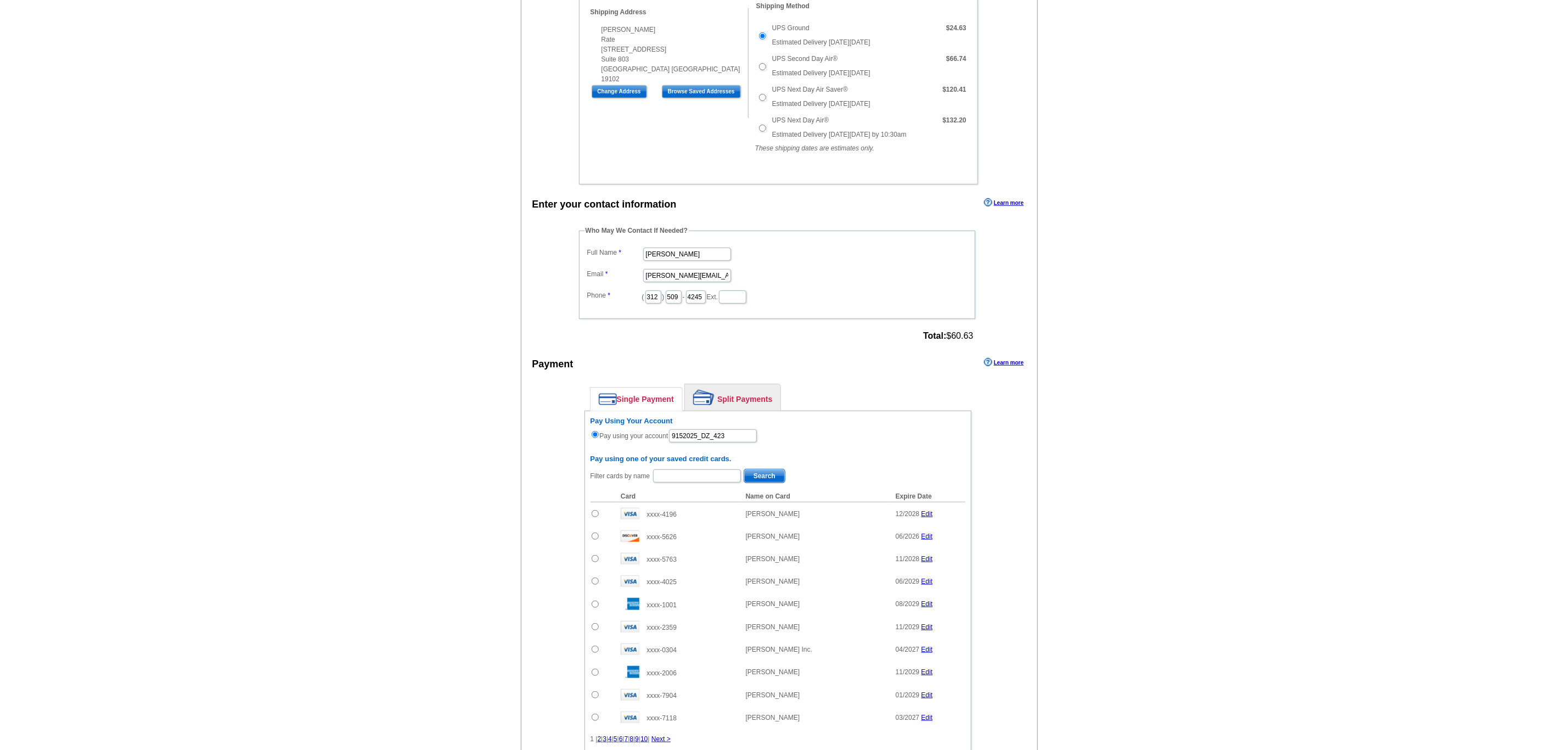
scroll to position [557, 0]
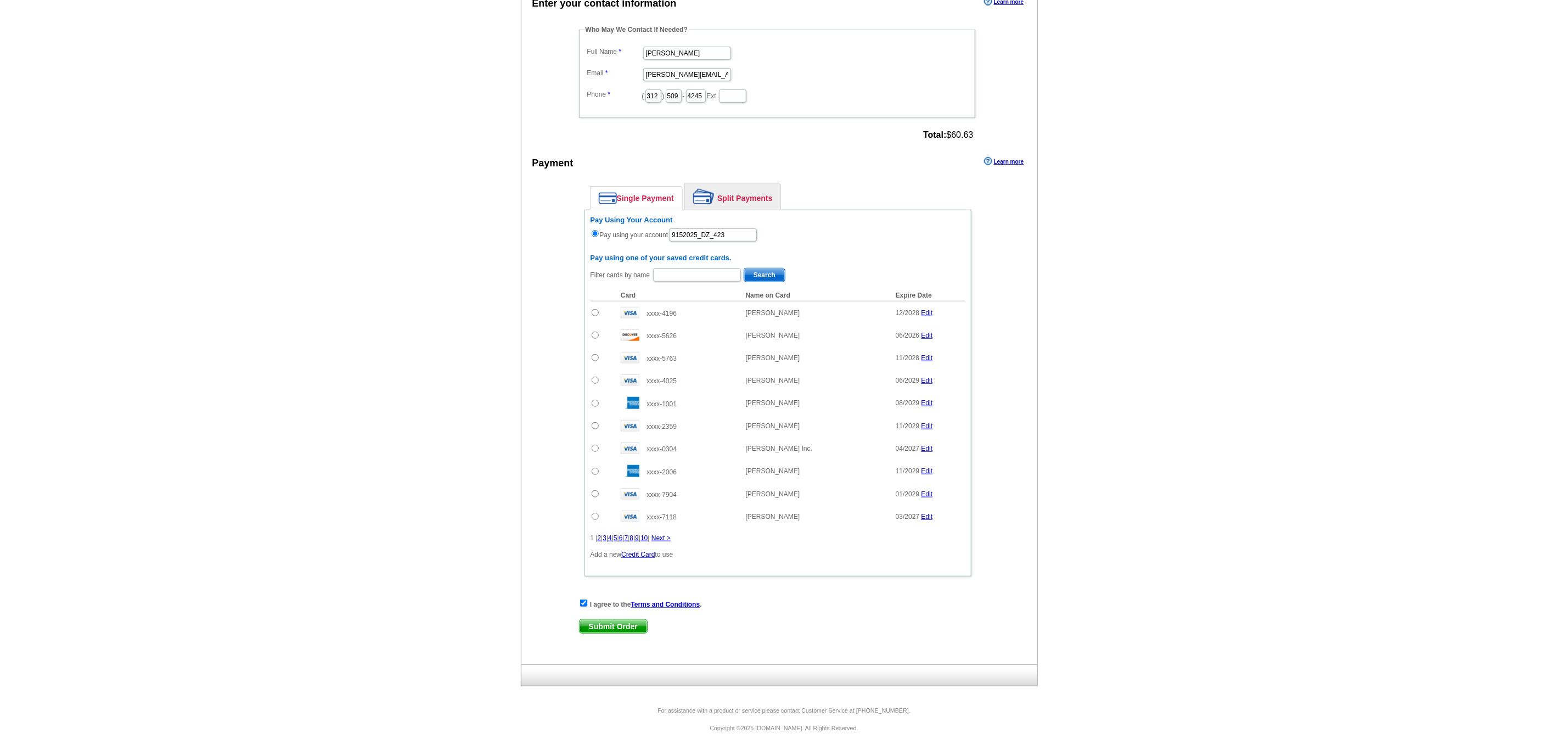
click at [605, 622] on span "Submit Order" at bounding box center [613, 626] width 67 height 13
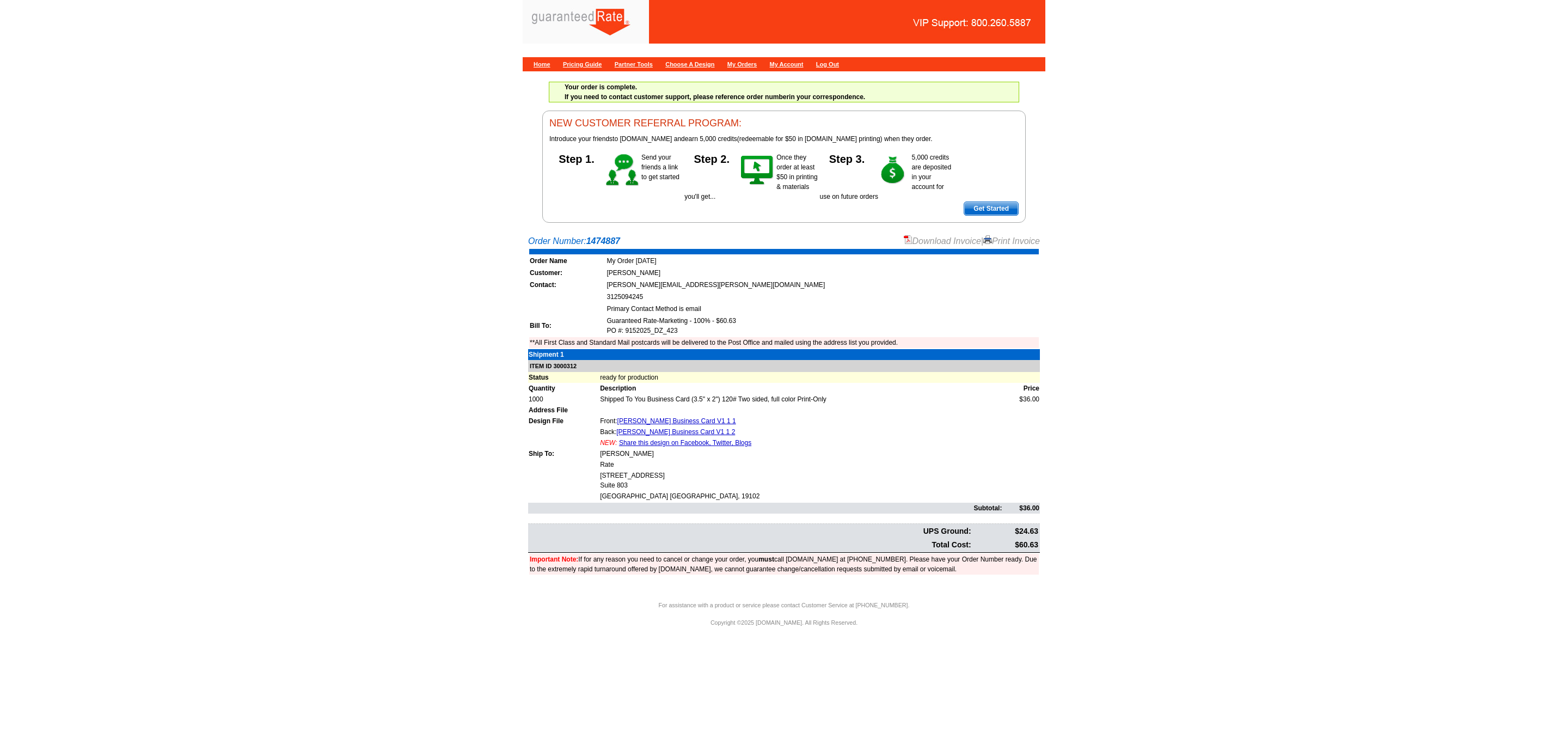
click at [934, 244] on link "Download Invoice" at bounding box center [942, 240] width 77 height 9
